Goal: Navigation & Orientation: Find specific page/section

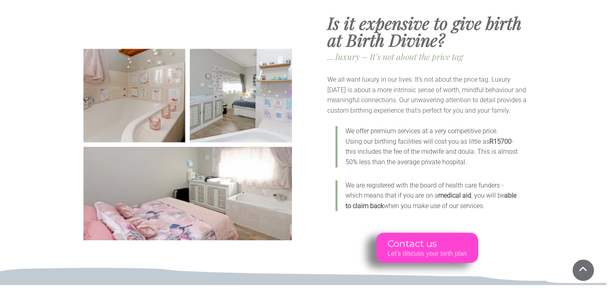
scroll to position [3708, 0]
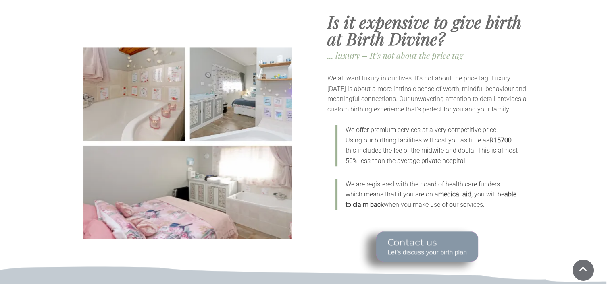
click at [401, 237] on span "Contact us" at bounding box center [426, 242] width 79 height 11
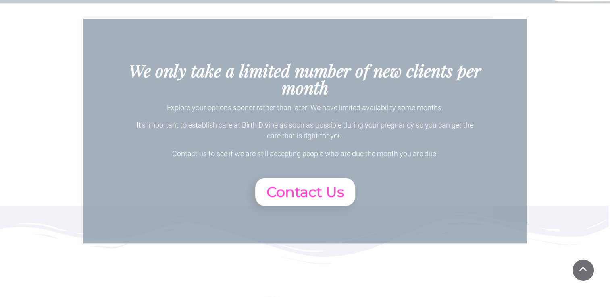
scroll to position [6669, 0]
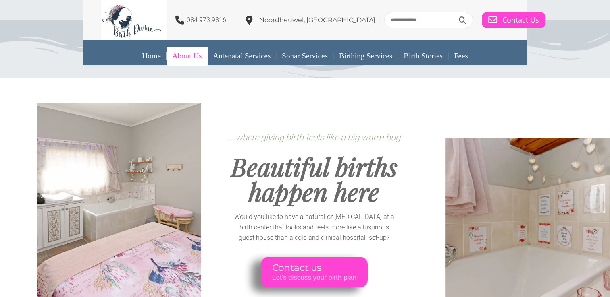
click at [182, 55] on link "About Us" at bounding box center [186, 56] width 41 height 19
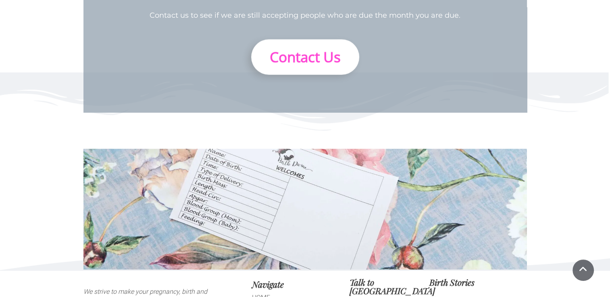
scroll to position [2261, 0]
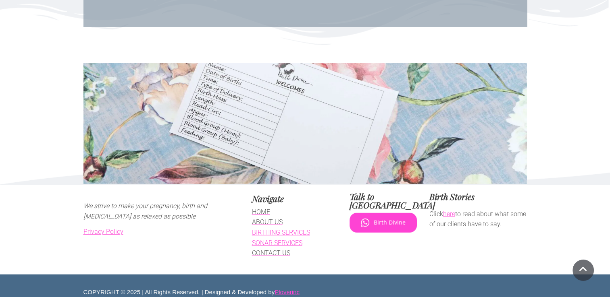
click at [448, 210] on link "here" at bounding box center [449, 214] width 12 height 8
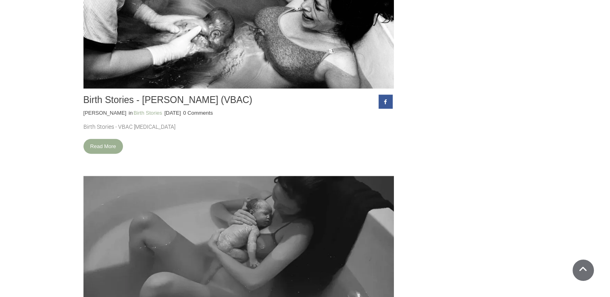
scroll to position [591, 0]
